Goal: Entertainment & Leisure: Consume media (video, audio)

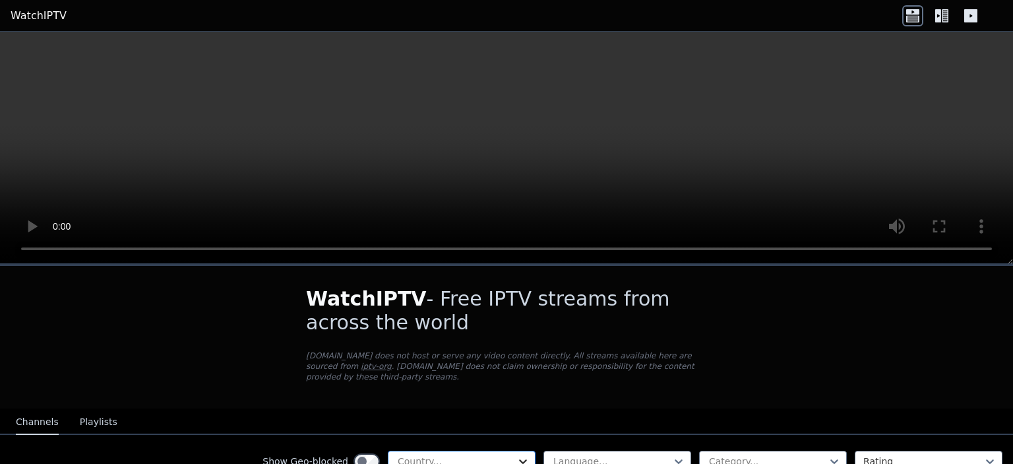
click at [519, 455] on icon at bounding box center [523, 461] width 13 height 13
click at [517, 455] on icon at bounding box center [523, 461] width 13 height 13
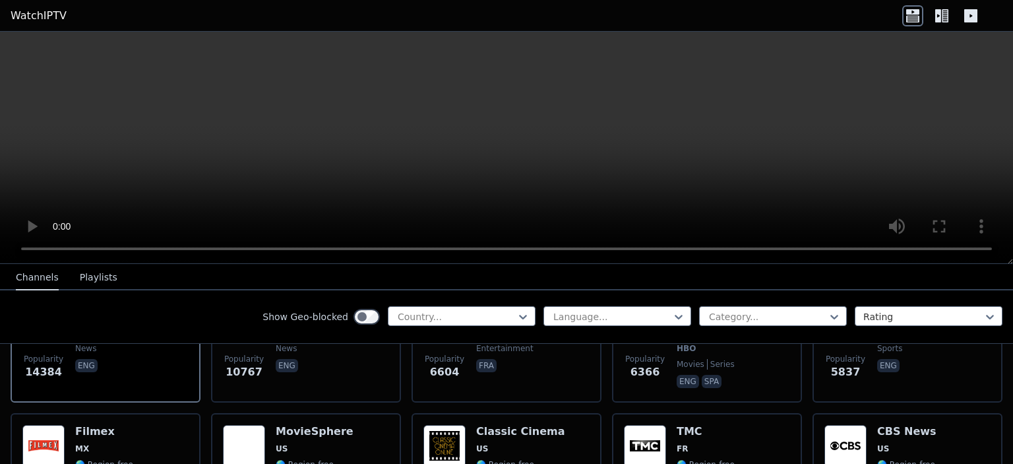
scroll to position [111, 0]
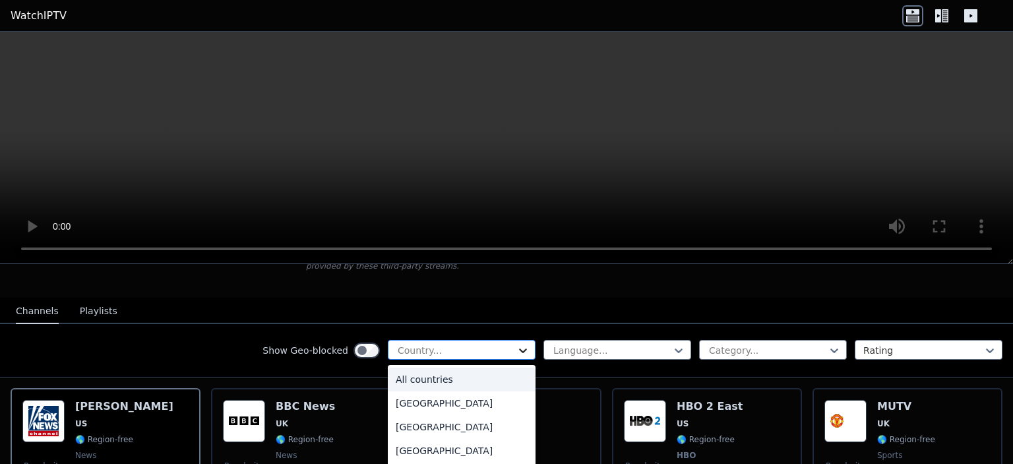
click at [517, 344] on icon at bounding box center [523, 350] width 13 height 13
click at [393, 393] on div "[GEOGRAPHIC_DATA]" at bounding box center [462, 404] width 148 height 24
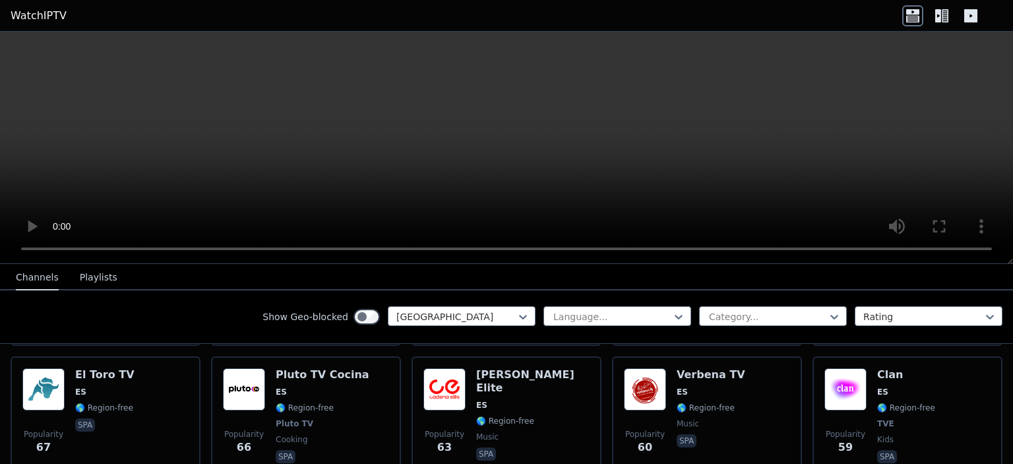
scroll to position [1190, 0]
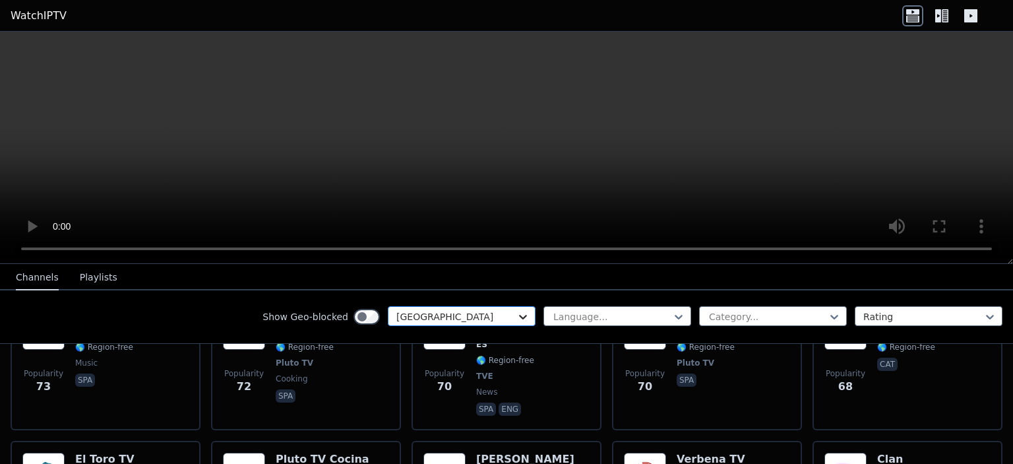
click at [517, 310] on icon at bounding box center [523, 316] width 13 height 13
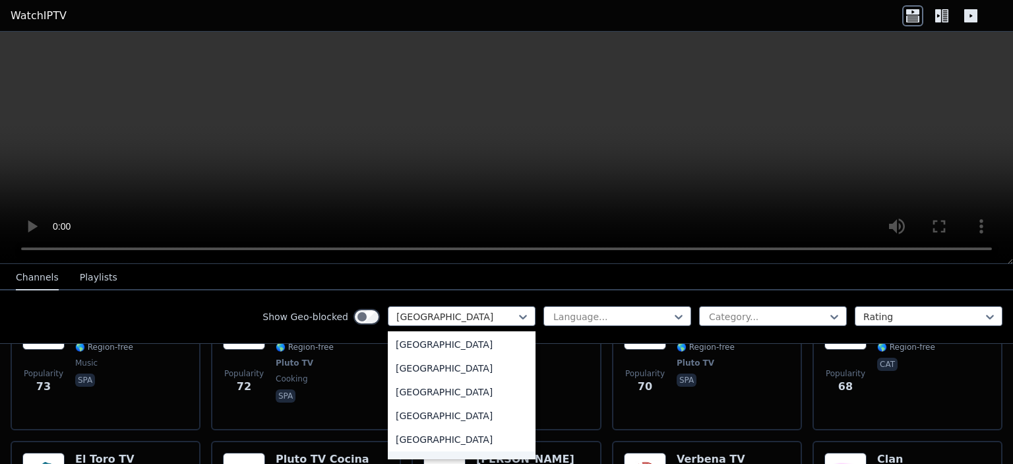
scroll to position [4550, 0]
click at [433, 441] on div "[GEOGRAPHIC_DATA]" at bounding box center [462, 439] width 148 height 24
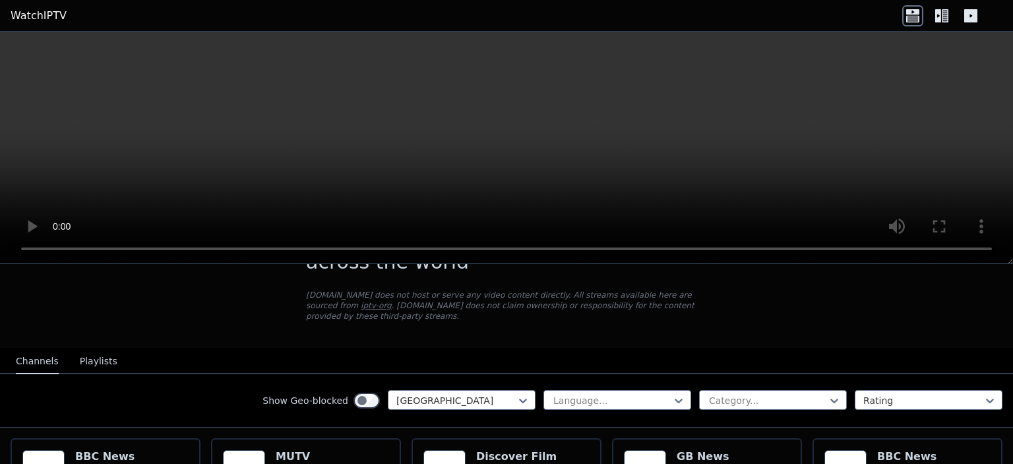
scroll to position [87, 0]
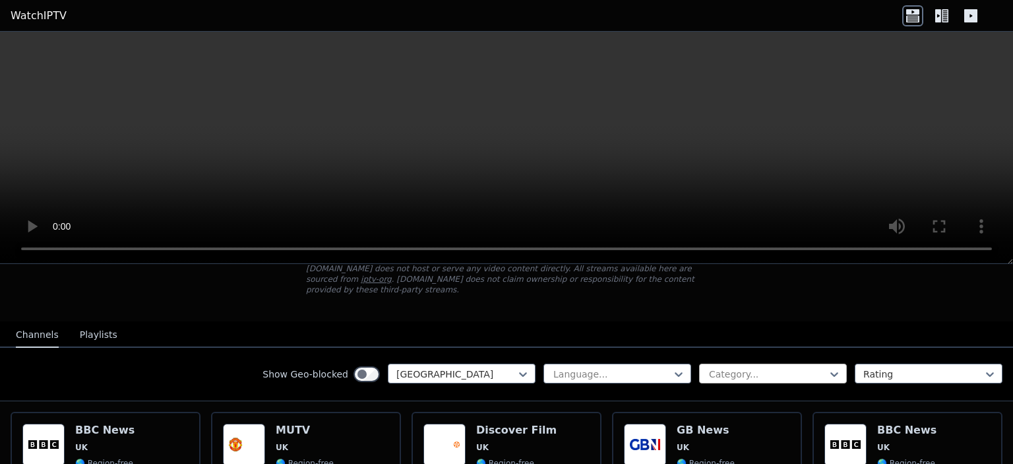
click at [815, 367] on div at bounding box center [768, 373] width 120 height 13
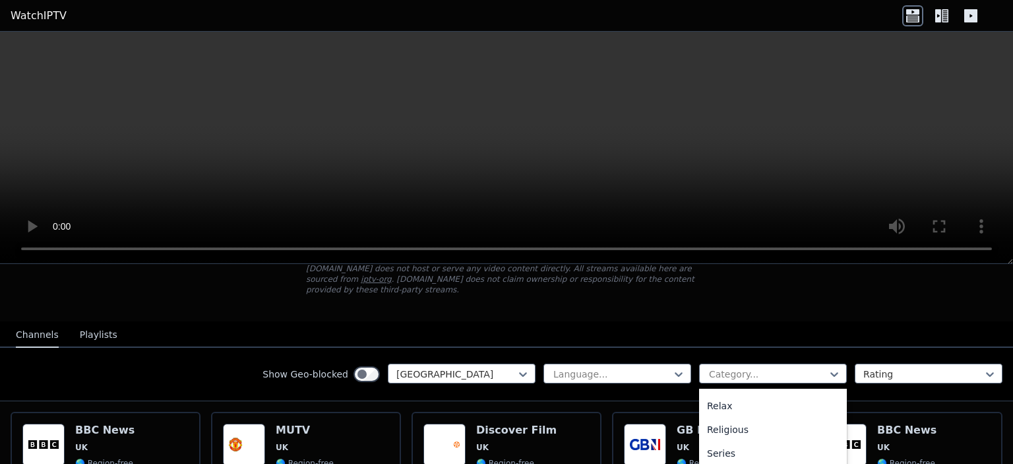
scroll to position [0, 0]
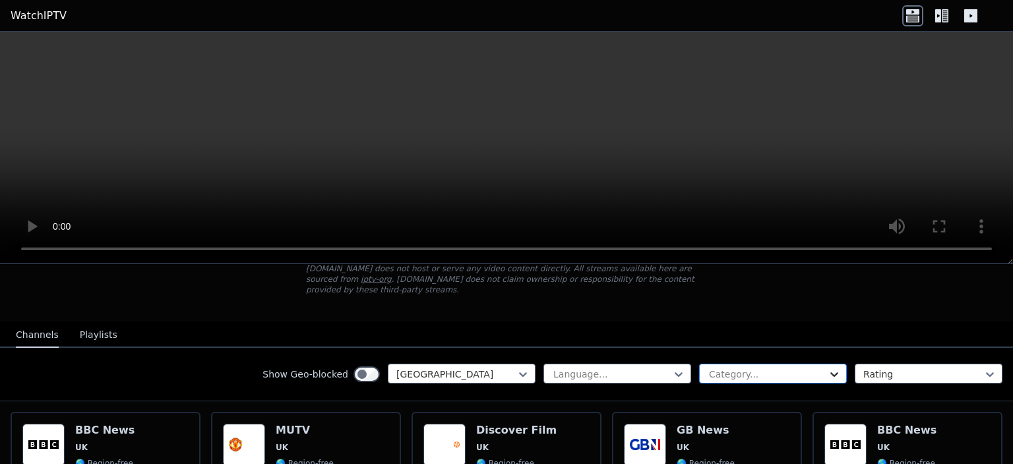
click at [828, 367] on icon at bounding box center [834, 373] width 13 height 13
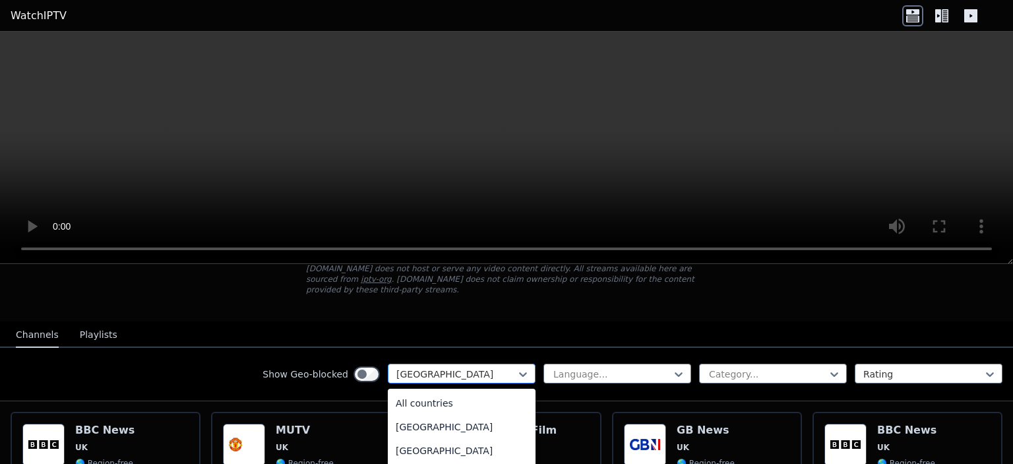
click at [482, 367] on div at bounding box center [456, 373] width 120 height 13
click at [424, 395] on div "[GEOGRAPHIC_DATA]" at bounding box center [462, 401] width 148 height 24
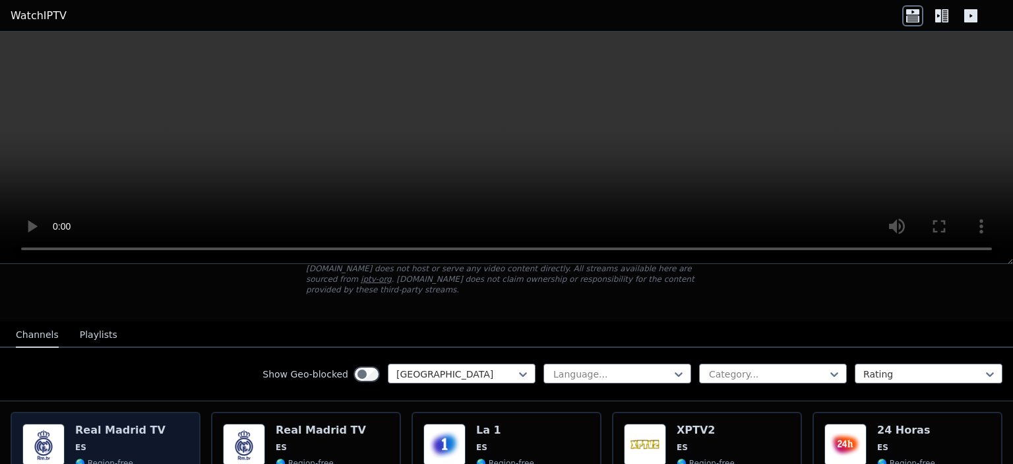
click at [152, 427] on div "Popularity 2809 Real Madrid TV ES 🌎 Region-free sports spa" at bounding box center [105, 473] width 166 height 98
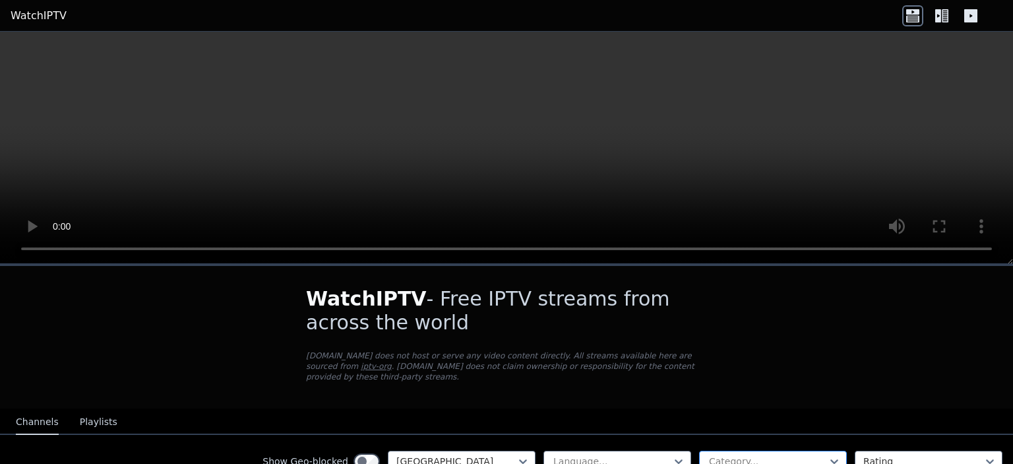
click at [792, 455] on div at bounding box center [768, 461] width 120 height 13
click at [806, 455] on div at bounding box center [768, 461] width 120 height 13
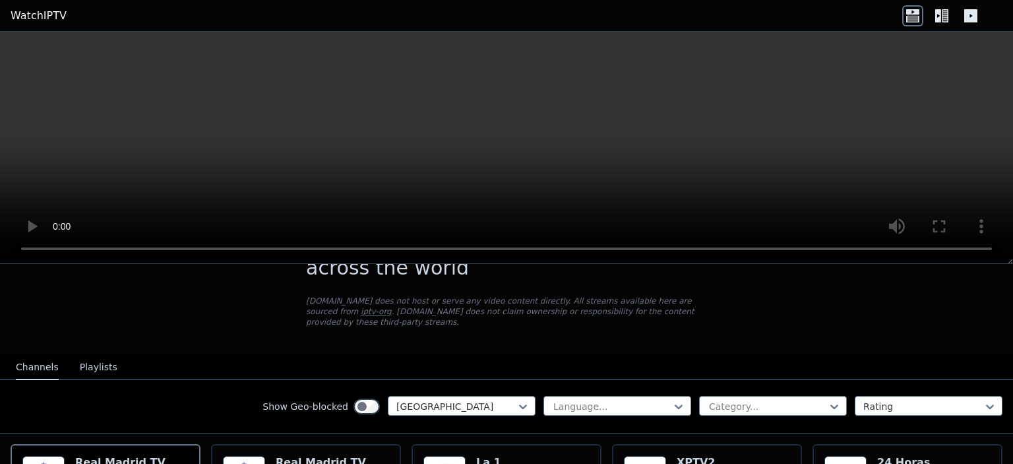
scroll to position [88, 0]
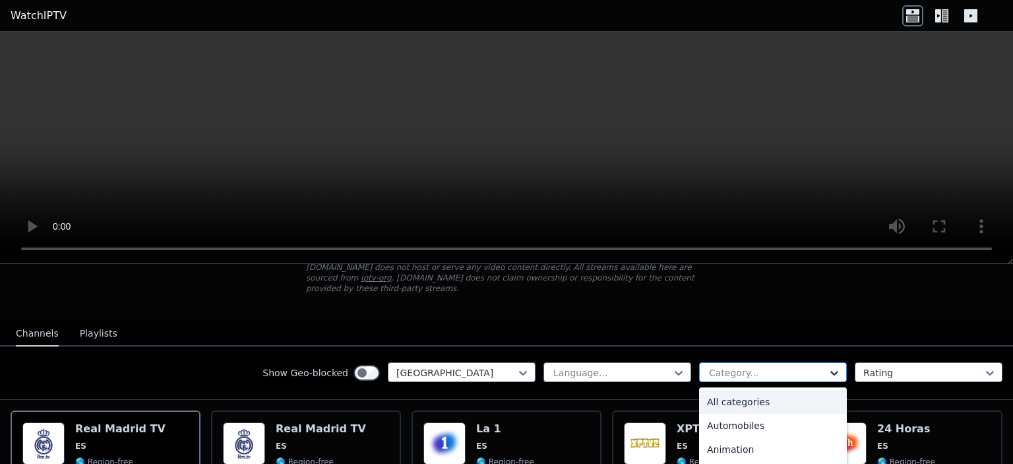
click at [831, 371] on icon at bounding box center [835, 373] width 8 height 5
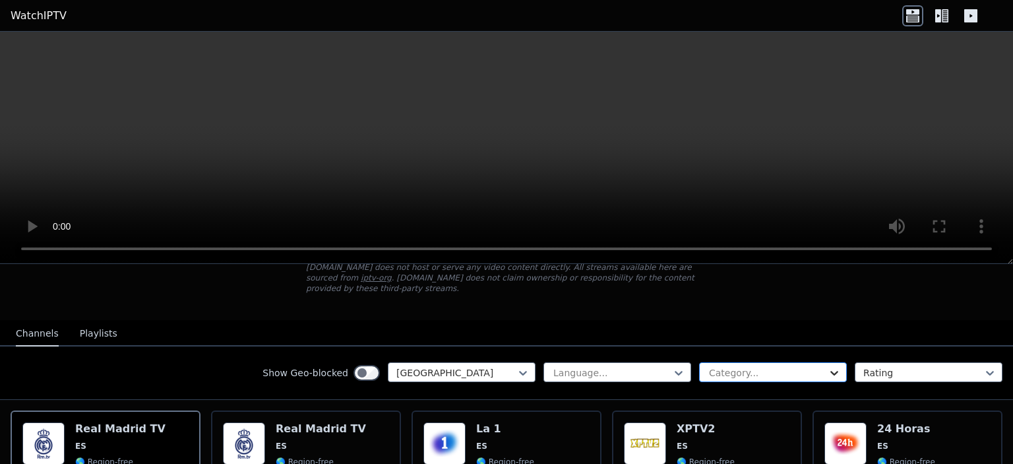
click at [828, 366] on icon at bounding box center [834, 372] width 13 height 13
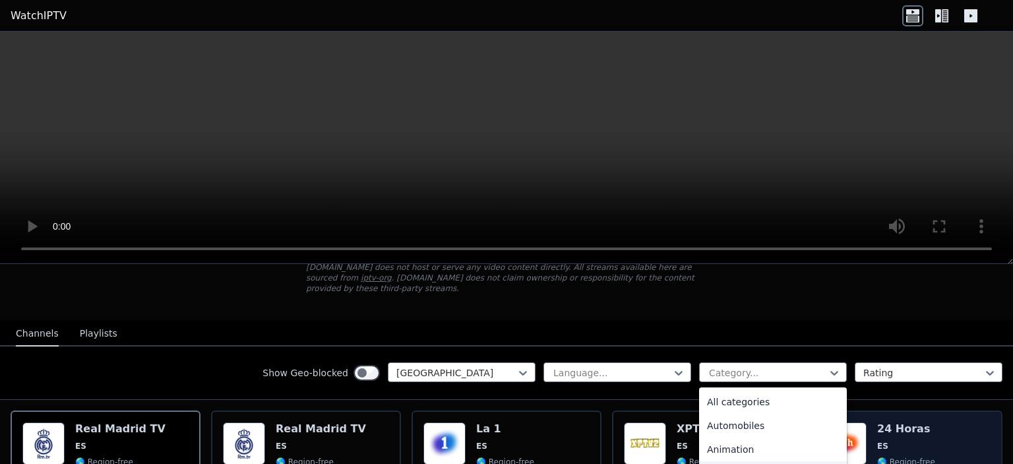
scroll to position [3, 0]
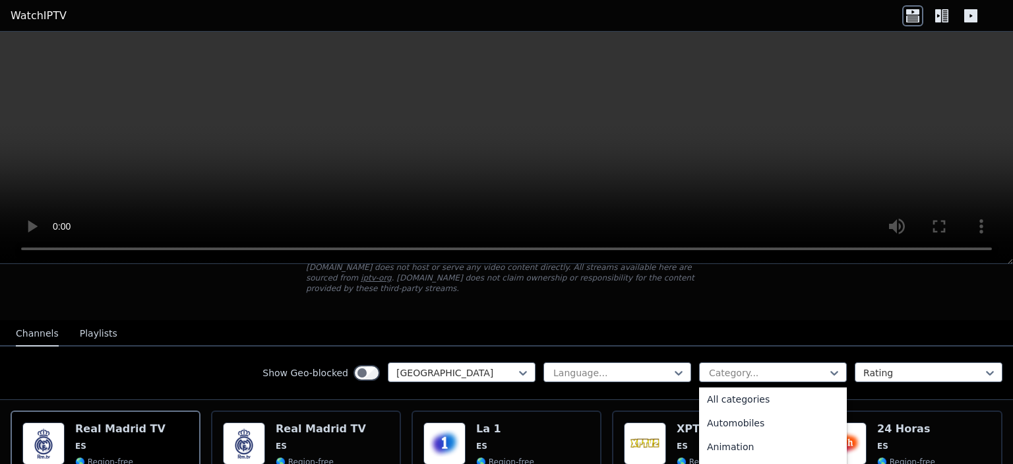
click at [994, 385] on div "Show Geo-blocked Spain Language... 27 results available. Use Up and Down to cho…" at bounding box center [506, 372] width 1013 height 53
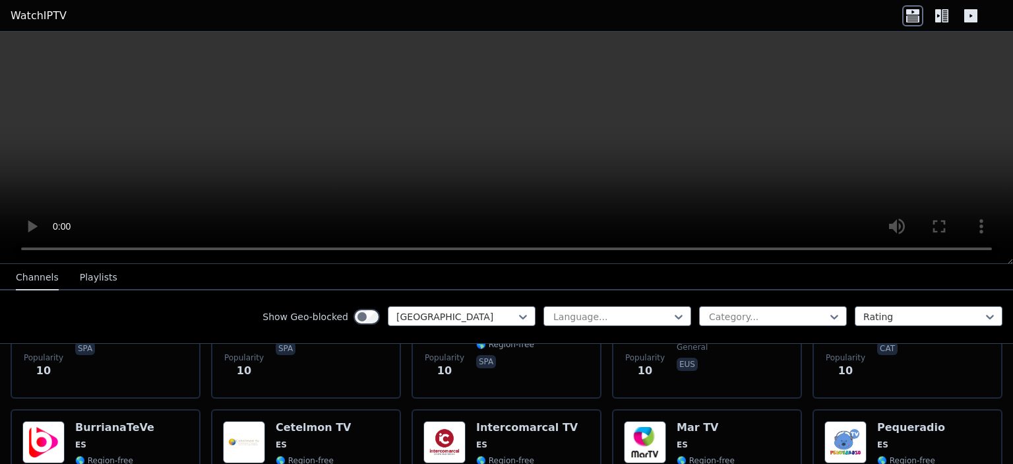
scroll to position [5287, 0]
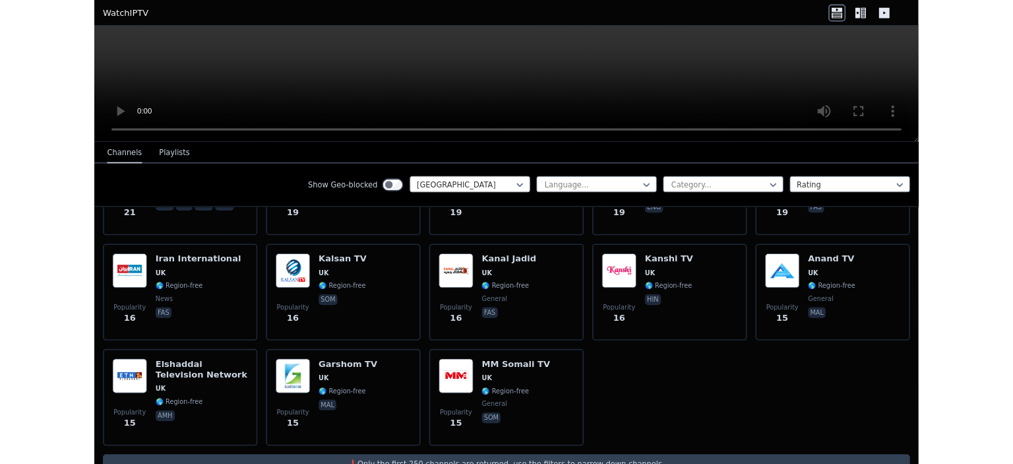
scroll to position [1912, 0]
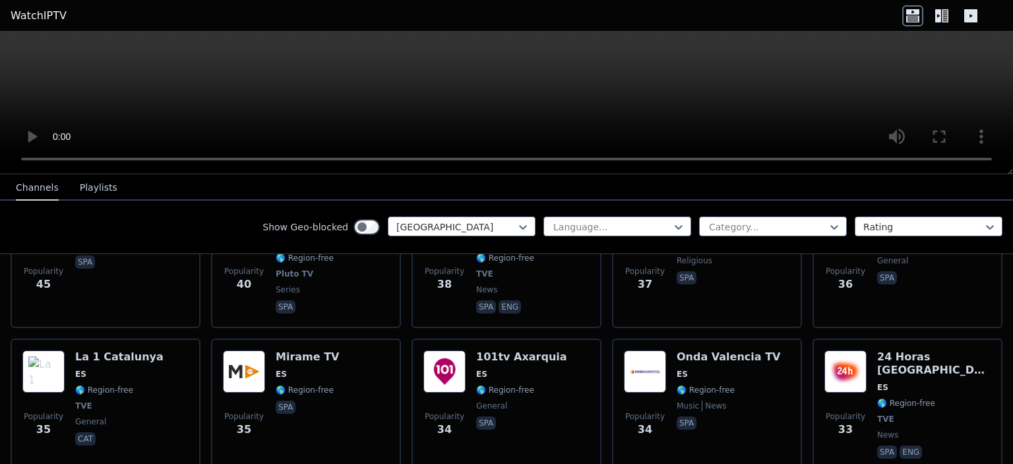
scroll to position [5208, 0]
